Goal: Information Seeking & Learning: Check status

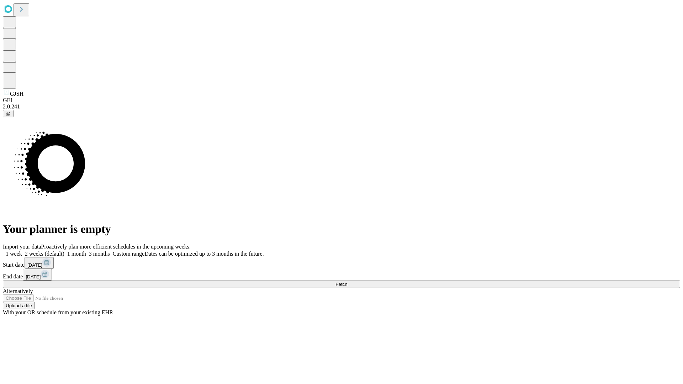
click at [347, 282] on span "Fetch" at bounding box center [342, 284] width 12 height 5
